Goal: Information Seeking & Learning: Find specific fact

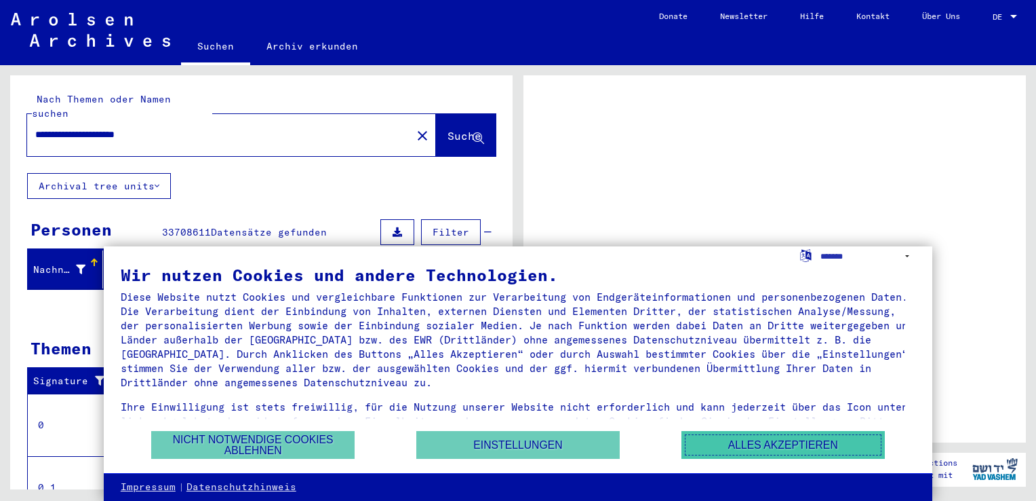
click at [724, 444] on button "Alles akzeptieren" at bounding box center [783, 445] width 203 height 28
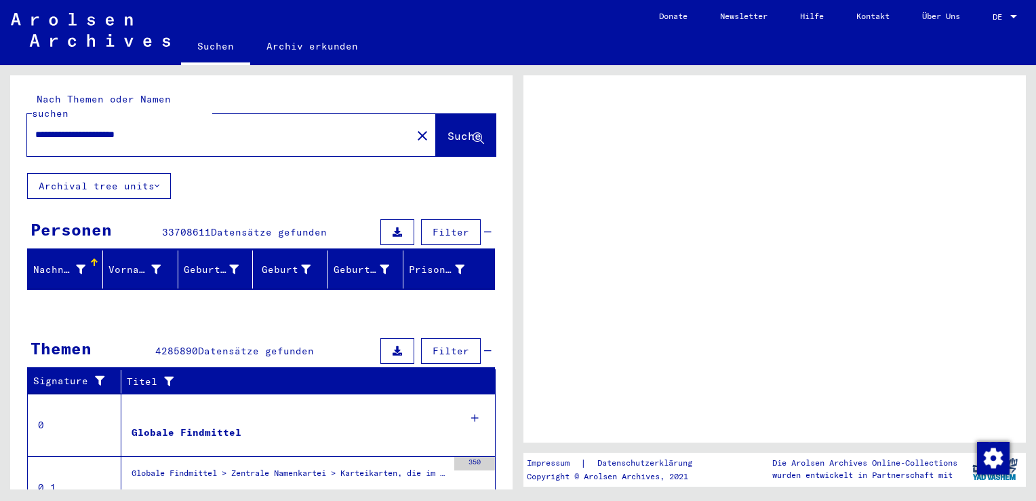
click at [832, 321] on div at bounding box center [775, 258] width 503 height 367
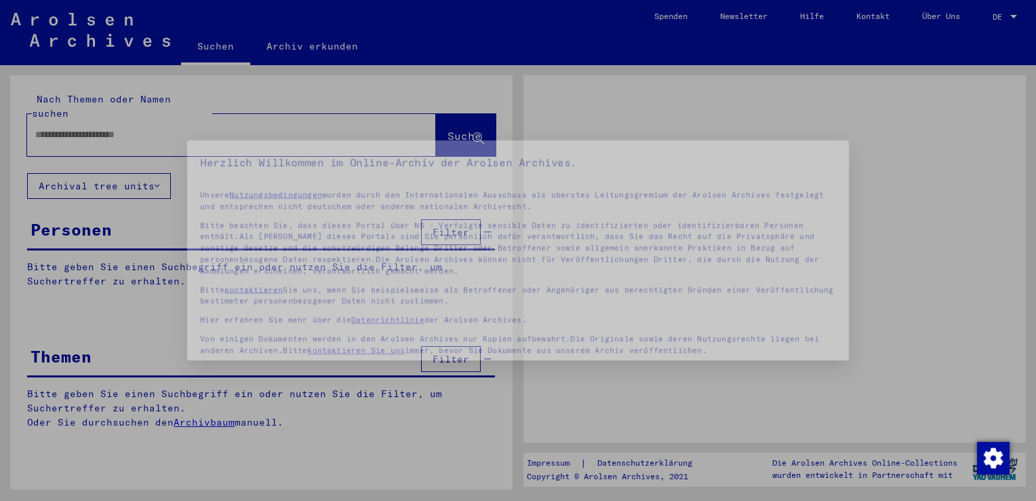
type input "**********"
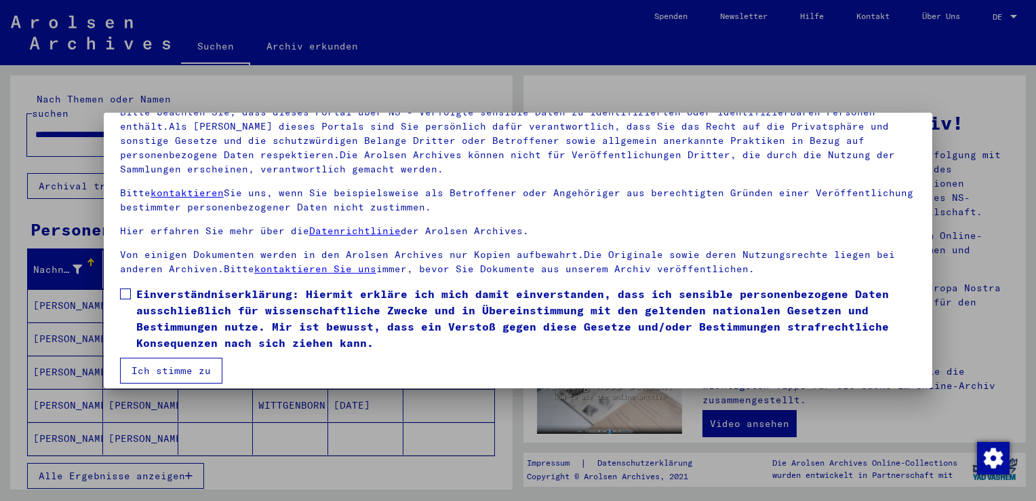
scroll to position [117, 0]
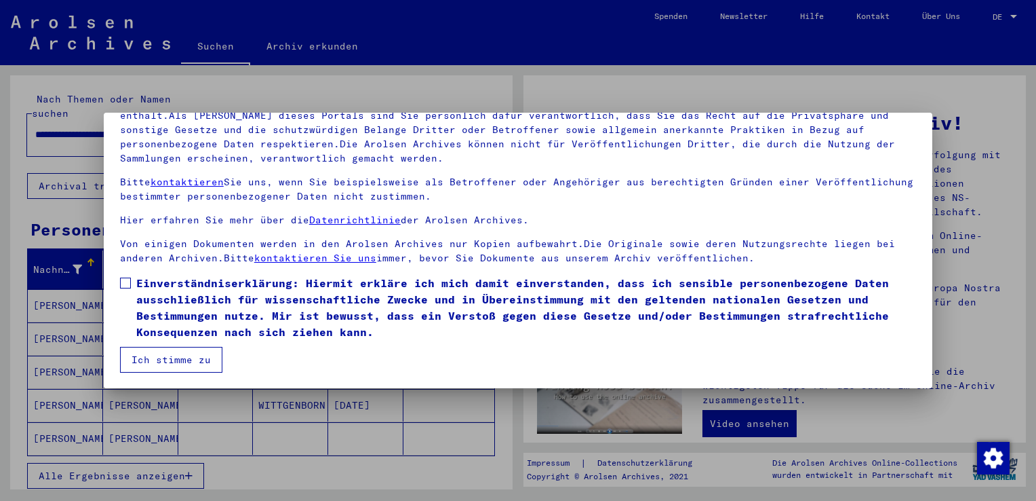
click at [119, 281] on mat-dialog-content "Unsere Nutzungsbedingungen wurden durch den Internationalen Ausschuss als obers…" at bounding box center [518, 210] width 829 height 326
click at [123, 281] on span at bounding box center [125, 282] width 11 height 11
click at [140, 392] on div at bounding box center [518, 250] width 1036 height 501
click at [193, 357] on button "Ich stimme zu" at bounding box center [171, 360] width 102 height 26
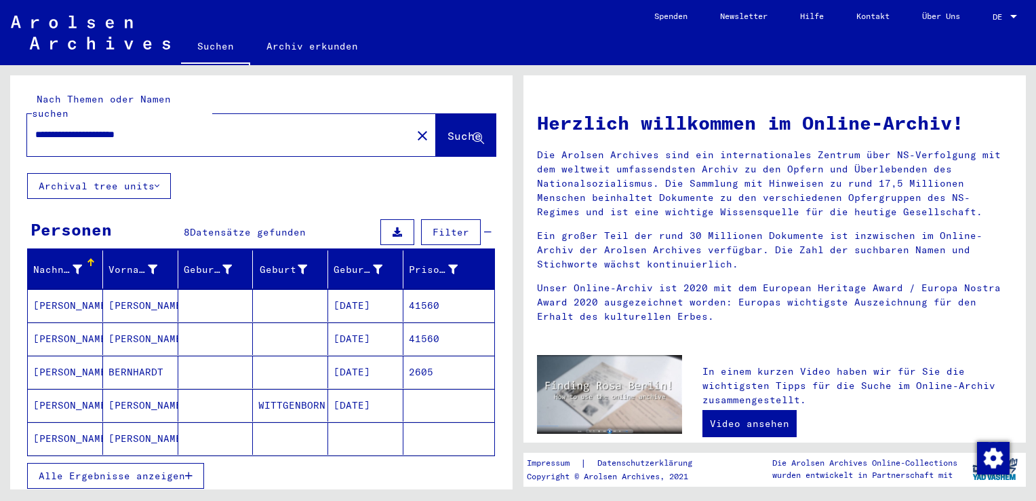
click at [68, 290] on mat-cell "[PERSON_NAME]" at bounding box center [65, 305] width 75 height 33
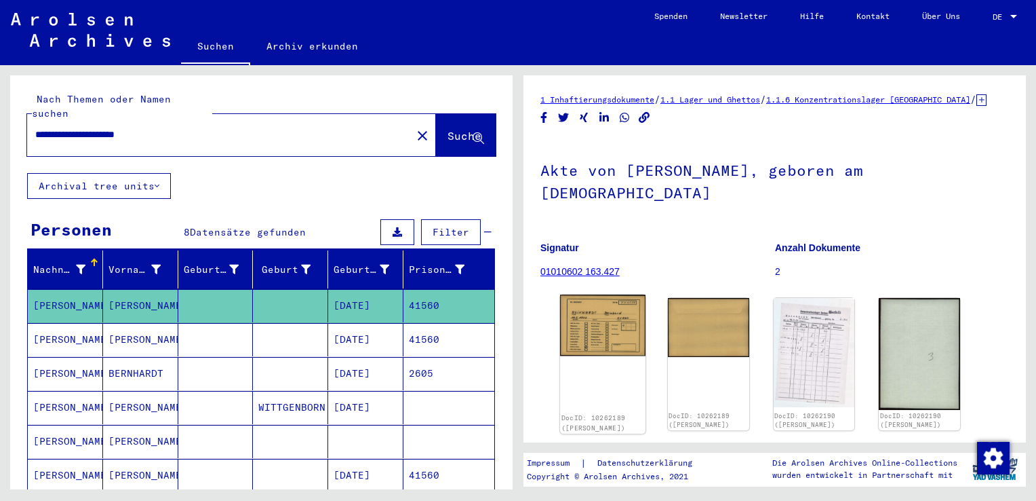
click at [595, 326] on img at bounding box center [602, 324] width 85 height 61
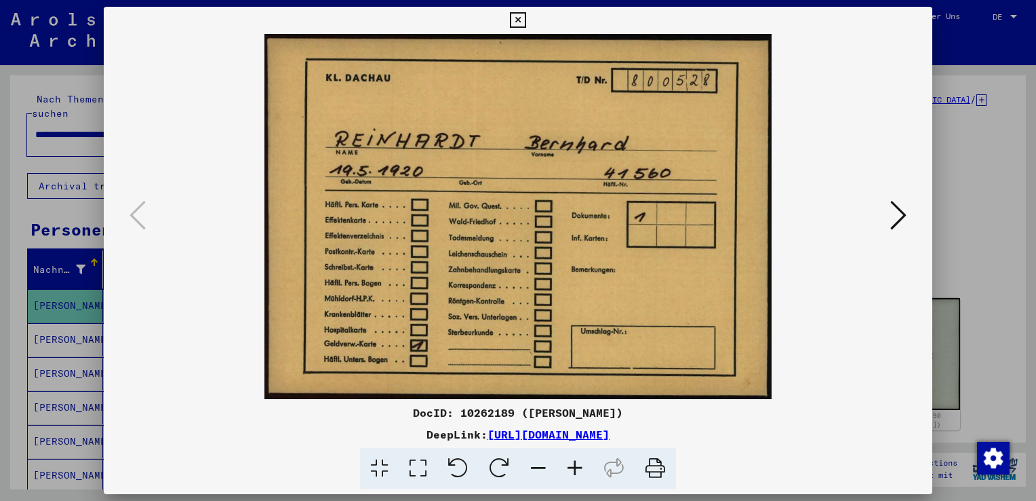
click at [903, 214] on icon at bounding box center [899, 215] width 16 height 33
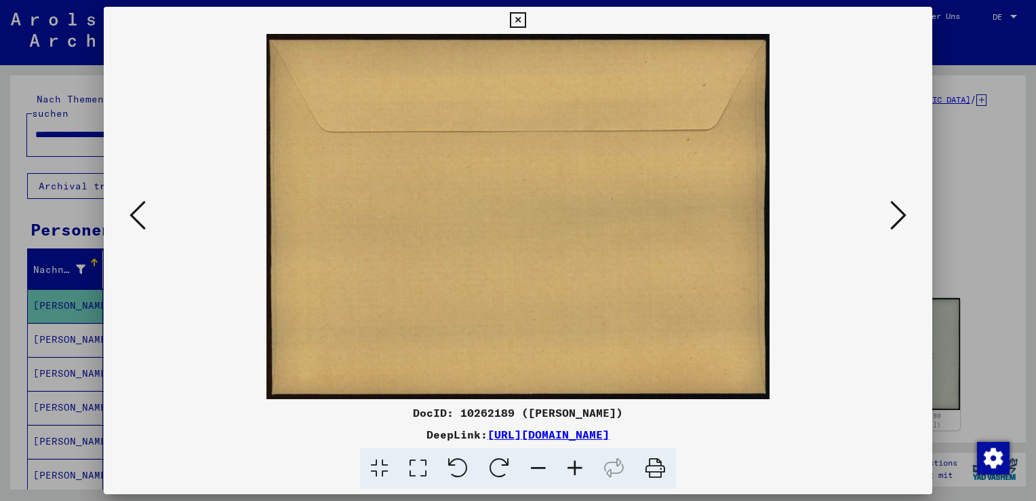
click at [903, 214] on icon at bounding box center [899, 215] width 16 height 33
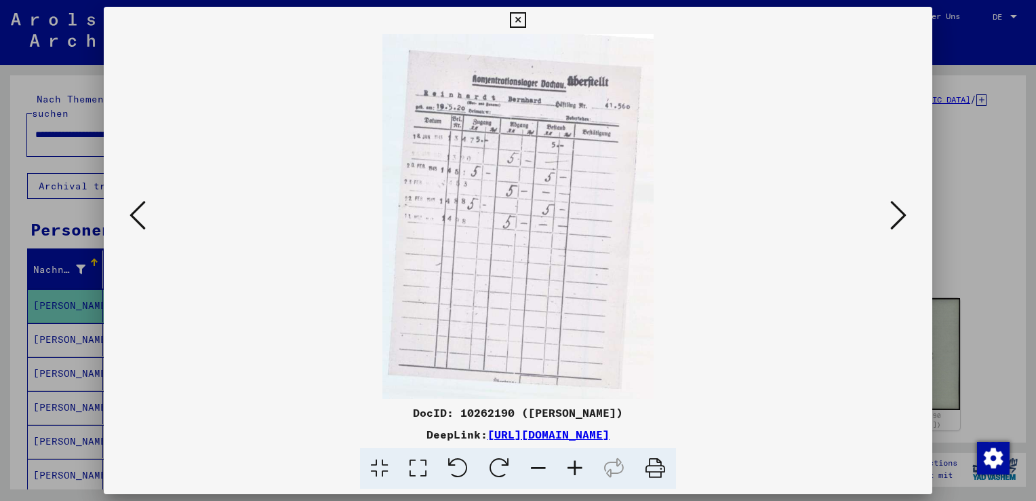
click at [903, 214] on icon at bounding box center [899, 215] width 16 height 33
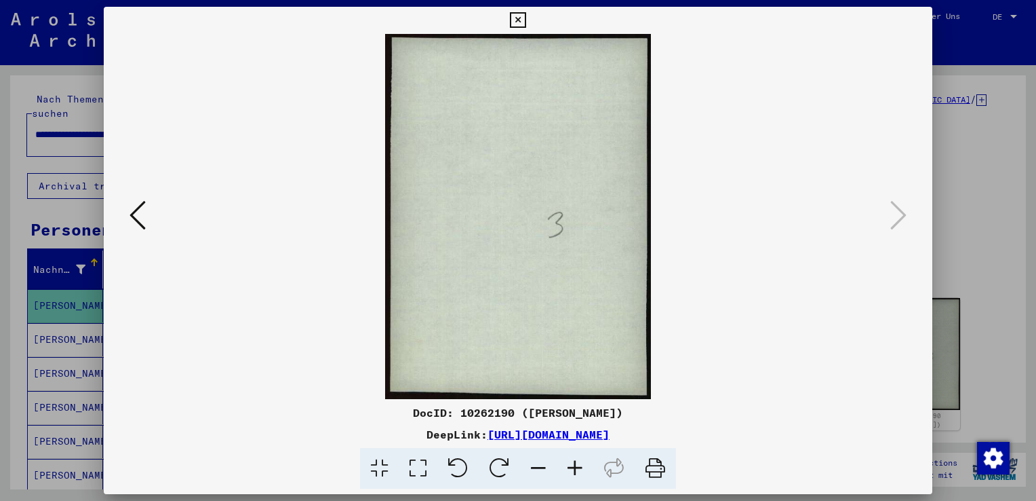
click at [513, 24] on icon at bounding box center [518, 20] width 16 height 16
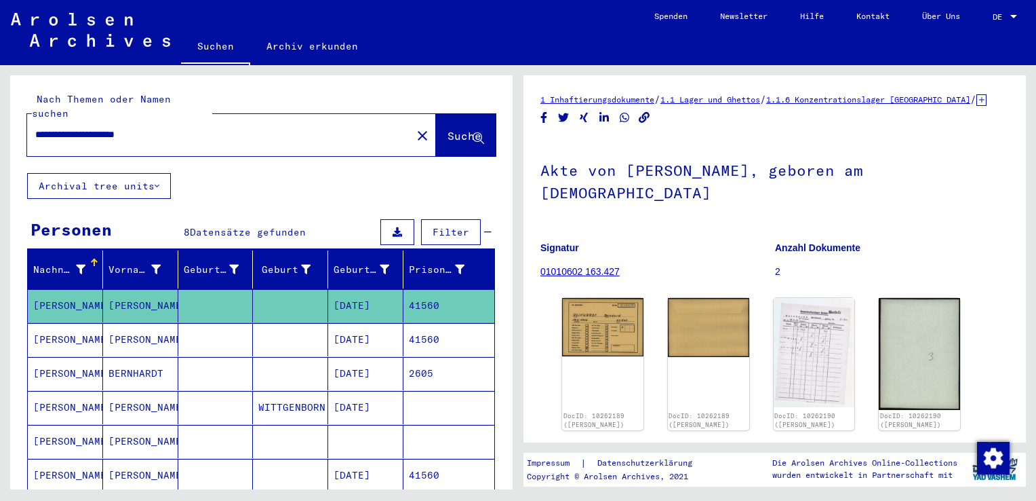
click at [72, 324] on mat-cell "[PERSON_NAME]" at bounding box center [65, 339] width 75 height 33
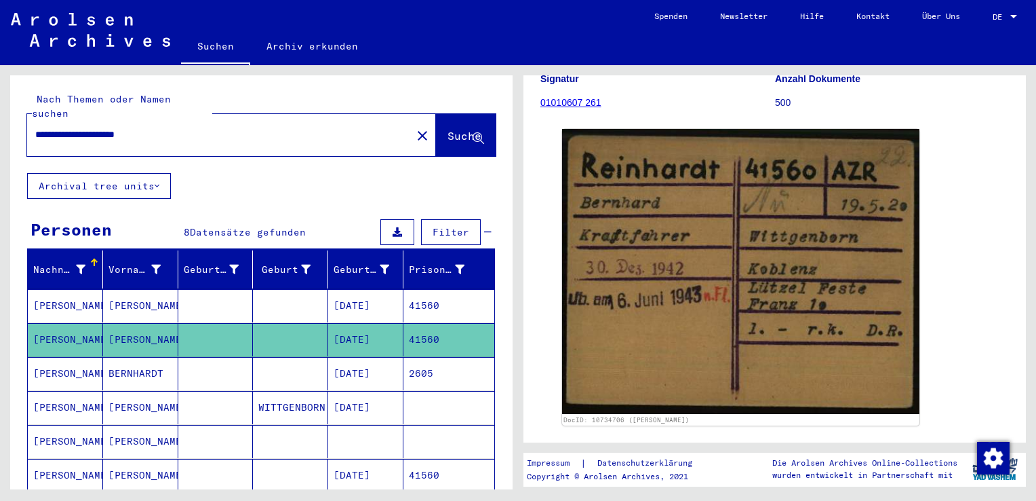
scroll to position [150, 0]
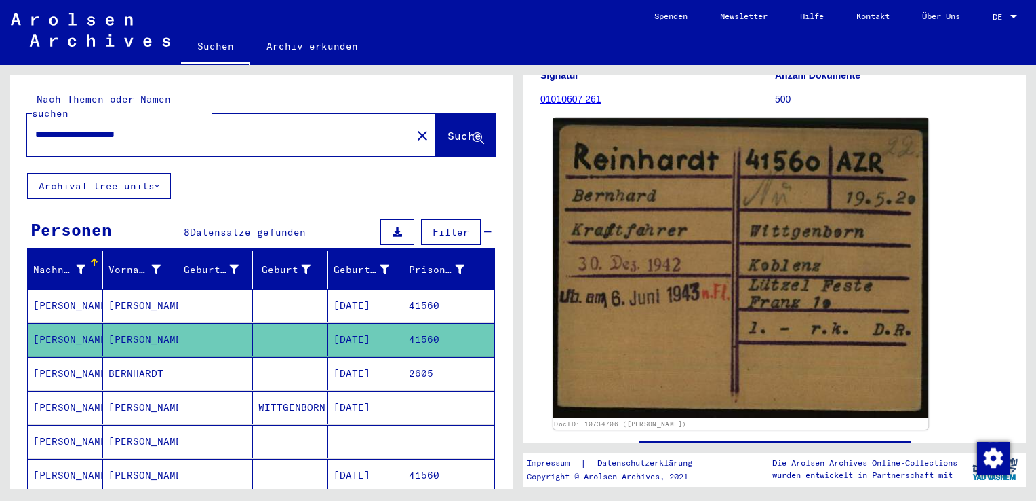
click at [746, 270] on img at bounding box center [740, 267] width 375 height 299
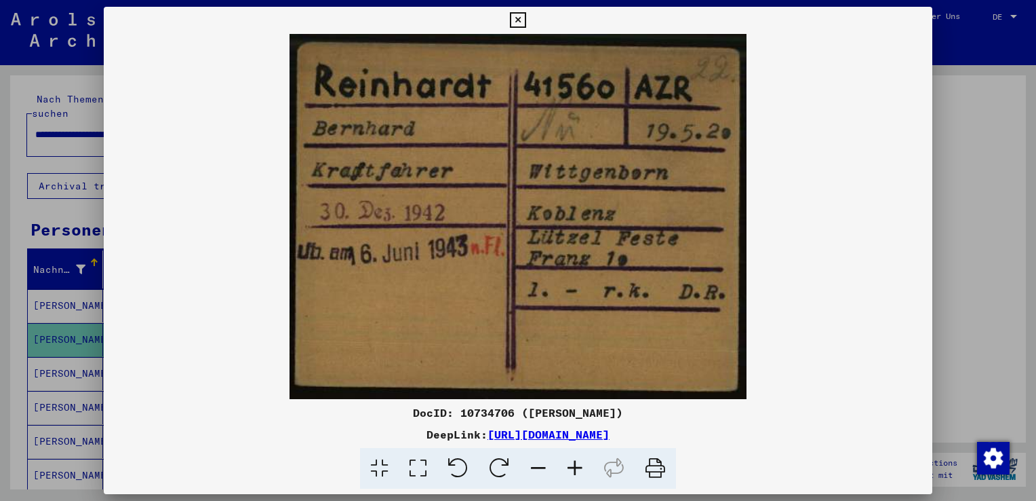
click at [946, 254] on div at bounding box center [518, 250] width 1036 height 501
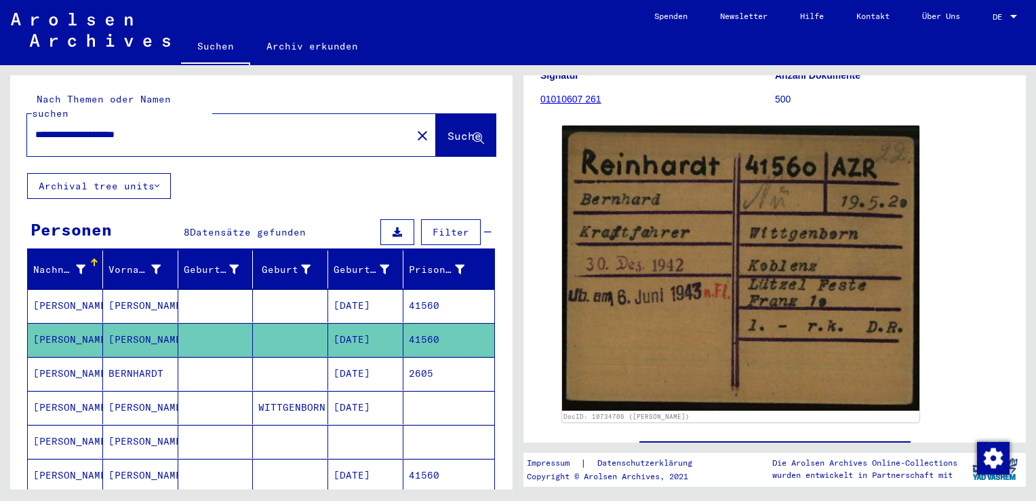
click at [60, 460] on icon at bounding box center [56, 446] width 34 height 54
click at [69, 457] on icon at bounding box center [56, 446] width 34 height 54
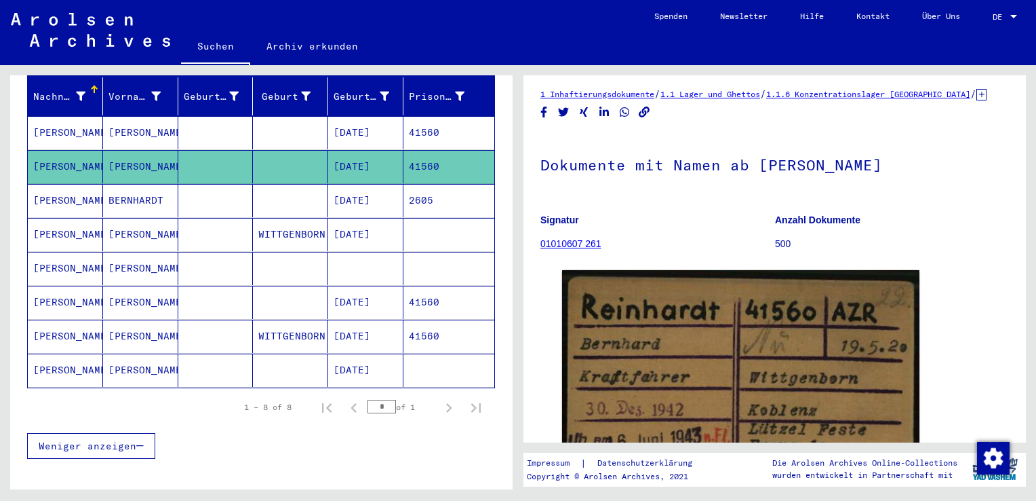
scroll to position [0, 0]
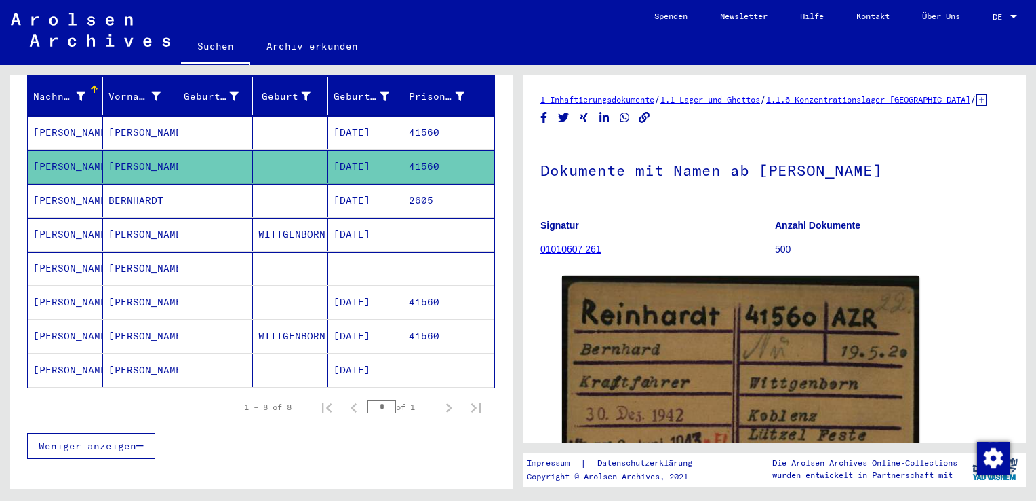
click at [65, 319] on mat-cell "[PERSON_NAME]" at bounding box center [65, 335] width 75 height 33
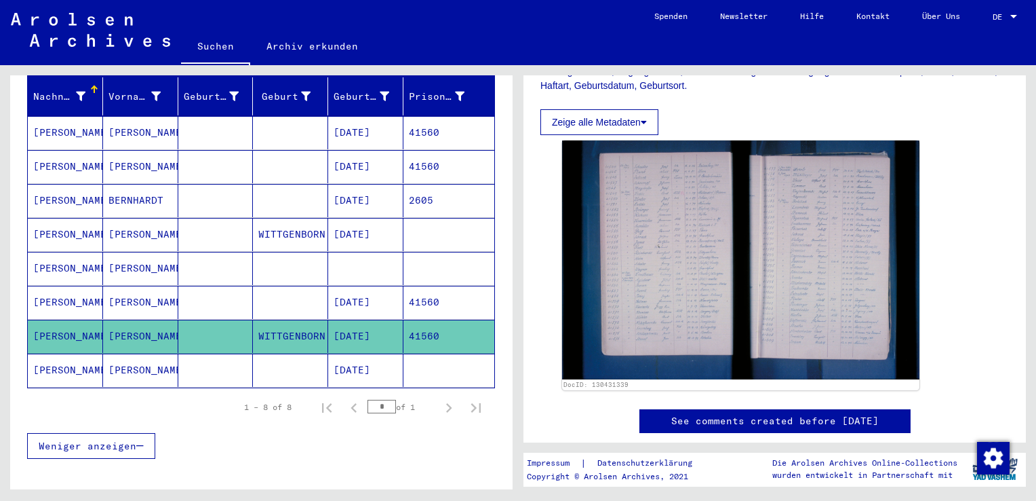
scroll to position [265, 0]
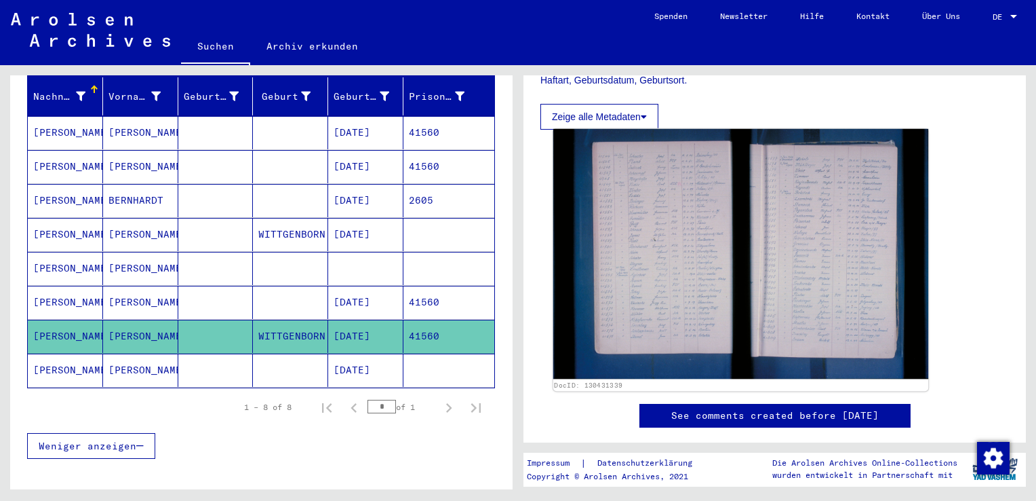
click at [681, 270] on img at bounding box center [740, 254] width 375 height 250
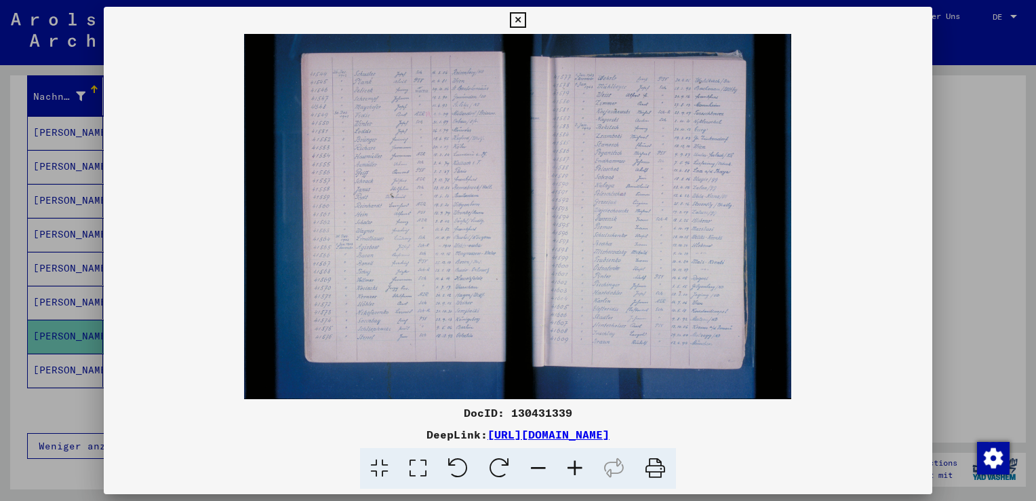
click at [516, 18] on icon at bounding box center [518, 20] width 16 height 16
